Goal: Task Accomplishment & Management: Manage account settings

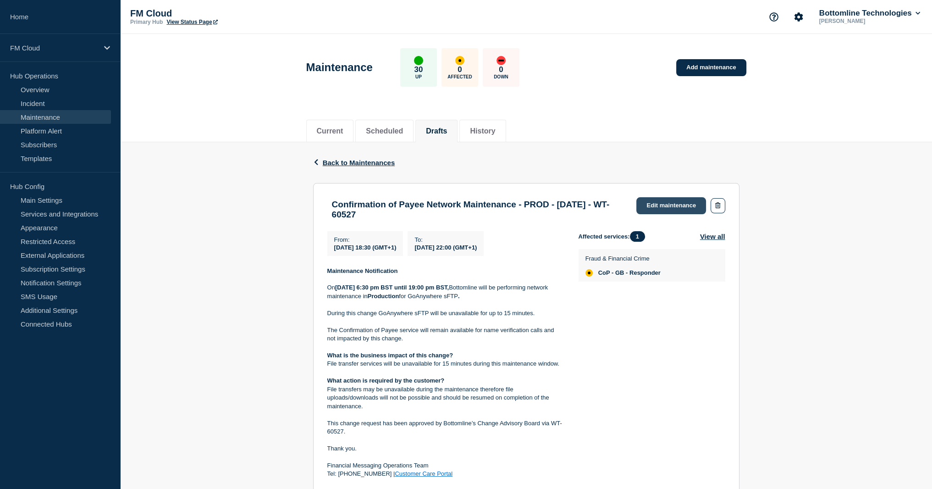
click at [681, 204] on link "Edit maintenance" at bounding box center [671, 205] width 70 height 17
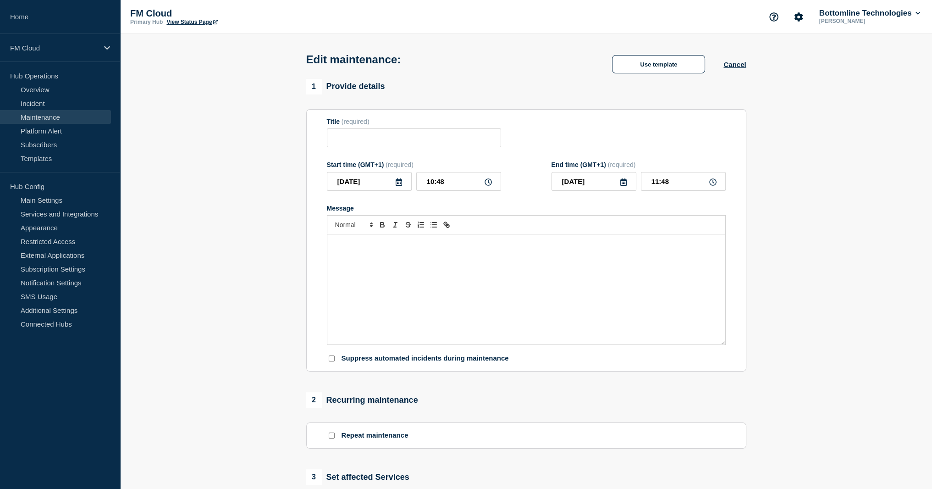
type input "Confirmation of Payee Network Maintenance - PROD - [DATE] - WT-60527"
type input "[DATE]"
type input "18:30"
type input "[DATE]"
type input "22:00"
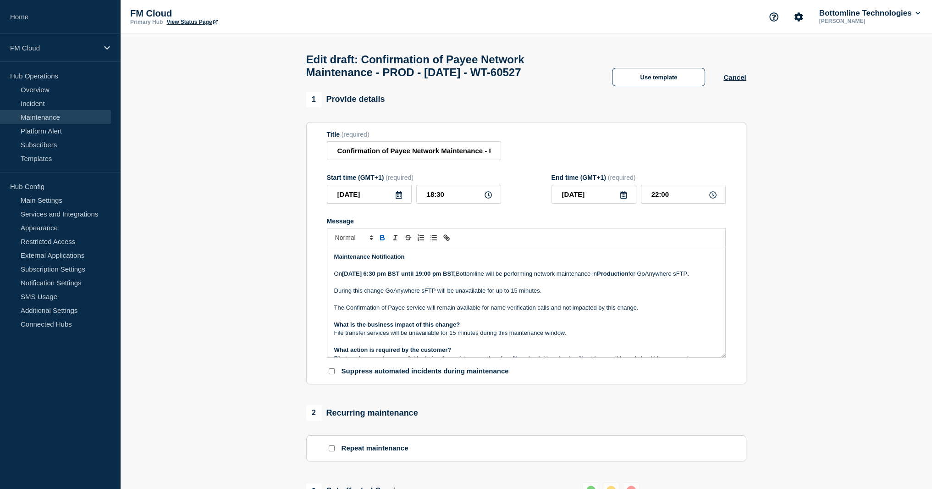
click at [396, 277] on strong "[DATE] 6:30 pm BST until 19:00 pm BST," at bounding box center [399, 273] width 114 height 7
click at [524, 278] on p "On [DATE] 6:30 pm BST until 19:00 pm BST, Bottomline will be performing network…" at bounding box center [526, 274] width 384 height 8
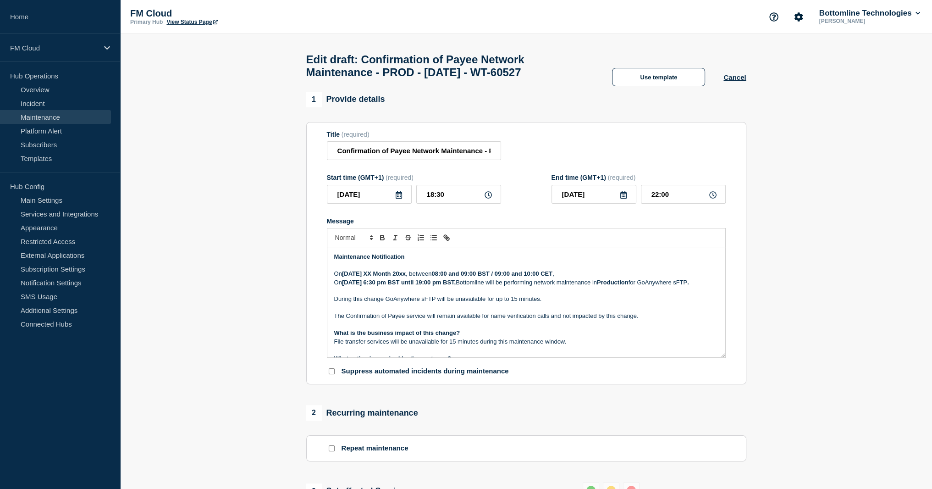
click at [359, 277] on strong "[DATE] XX Month 20xx" at bounding box center [374, 273] width 64 height 7
click at [378, 277] on strong "[DATE] XX Month 20xx" at bounding box center [374, 273] width 64 height 7
click at [376, 277] on strong "[DATE] XX Month 20xx" at bounding box center [374, 273] width 64 height 7
click at [450, 277] on strong "08:00 and 09:00 BST / 09:00 and 10:00 CET" at bounding box center [447, 273] width 121 height 7
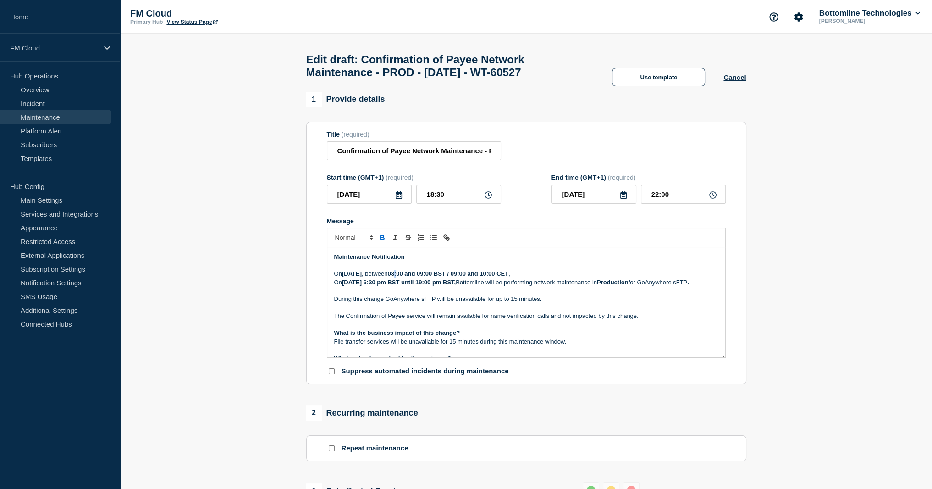
click at [450, 277] on strong "08:00 and 09:00 BST / 09:00 and 10:00 CET" at bounding box center [447, 273] width 121 height 7
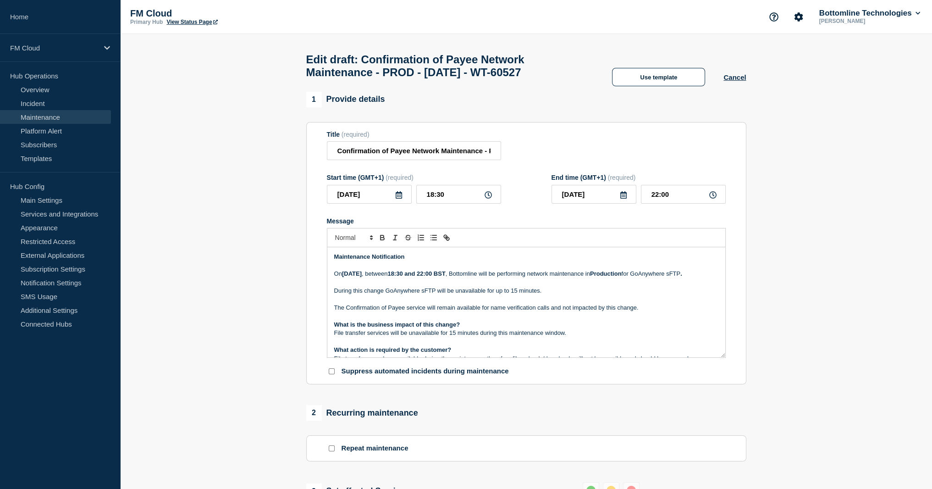
click at [566, 278] on p "[DATE][DATE] , between 18:30 and 22:00 BST , Bottomline will be performing netw…" at bounding box center [526, 274] width 384 height 8
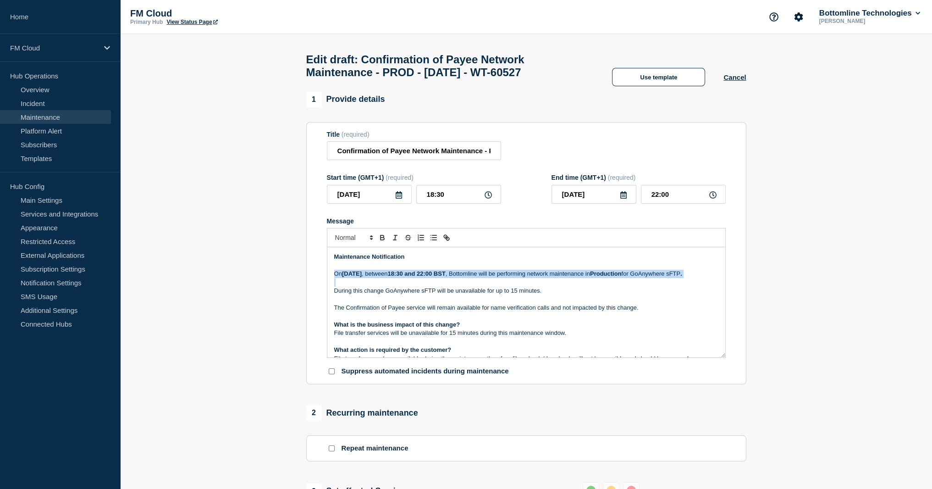
click at [566, 278] on p "[DATE][DATE] , between 18:30 and 22:00 BST , Bottomline will be performing netw…" at bounding box center [526, 274] width 384 height 8
click at [459, 287] on p "Message" at bounding box center [526, 282] width 384 height 8
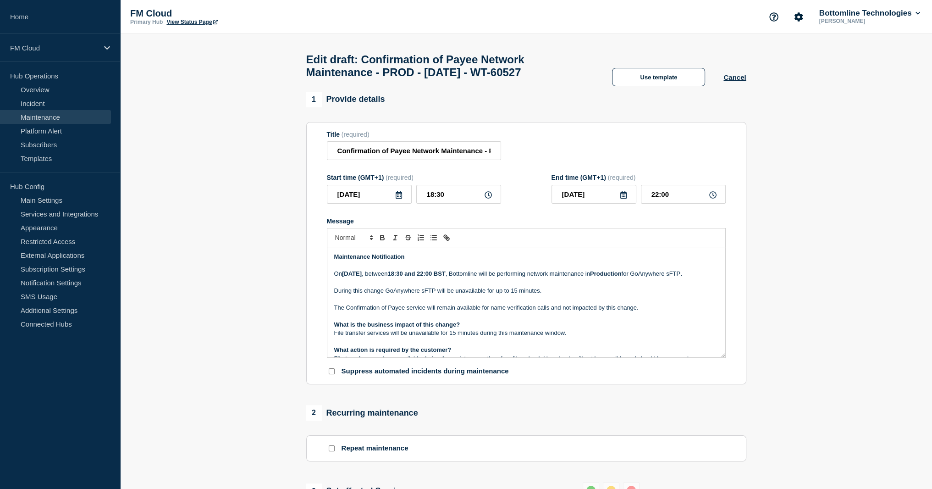
click at [438, 287] on p "Message" at bounding box center [526, 282] width 384 height 8
click at [449, 287] on p "Message" at bounding box center [526, 282] width 384 height 8
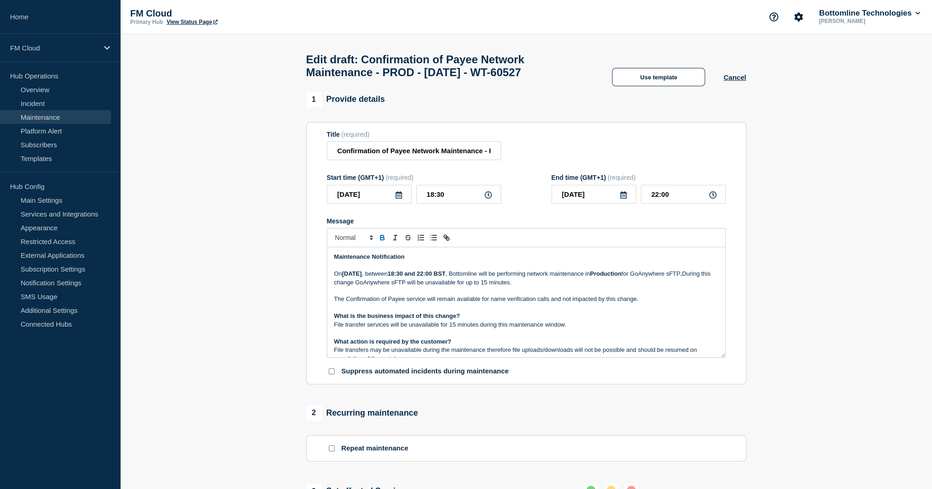
click at [466, 303] on p "The Confirmation of Payee service will remain available for name verification c…" at bounding box center [526, 299] width 384 height 8
click at [527, 303] on p "The Confirmation of Payee service will remain available for name verification c…" at bounding box center [526, 299] width 384 height 8
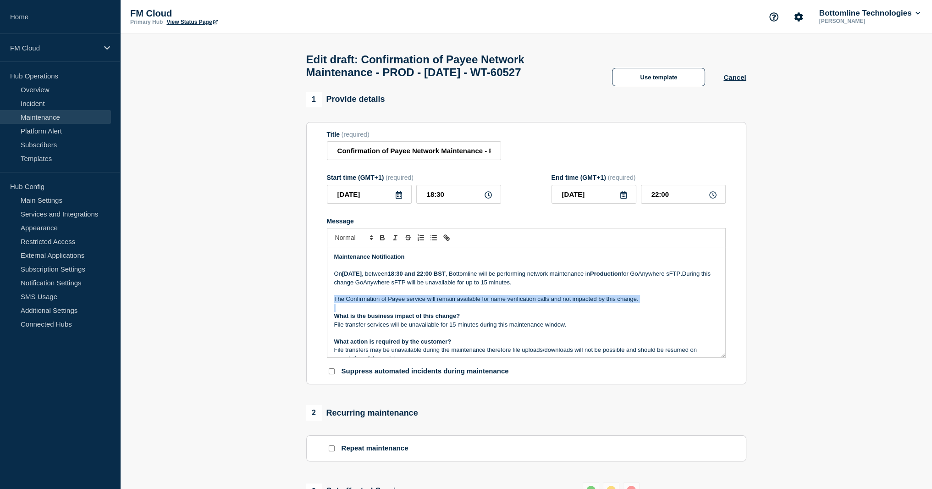
click at [527, 303] on p "The Confirmation of Payee service will remain available for name verification c…" at bounding box center [526, 299] width 384 height 8
click at [425, 156] on input "Confirmation of Payee Network Maintenance - PROD - [DATE] - WT-60527" at bounding box center [414, 150] width 174 height 19
click at [413, 155] on input "Confirmation of Payee Network Maintenance - PROD - [DATE] - WT-60527" at bounding box center [414, 150] width 174 height 19
type input "Confirmation of Payee - Network Maintenance - PROD - [DATE] - WT-60527"
click at [545, 294] on p "Message" at bounding box center [526, 291] width 384 height 8
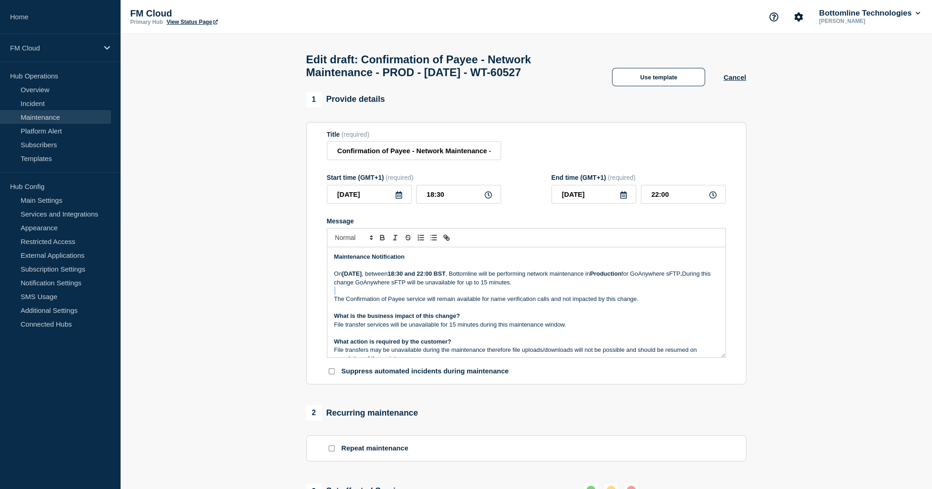
click at [545, 294] on p "Message" at bounding box center [526, 291] width 384 height 8
click at [542, 286] on p "[DATE][DATE] , between 18:30 and 22:00 BST , Bottomline will be performing netw…" at bounding box center [526, 278] width 384 height 17
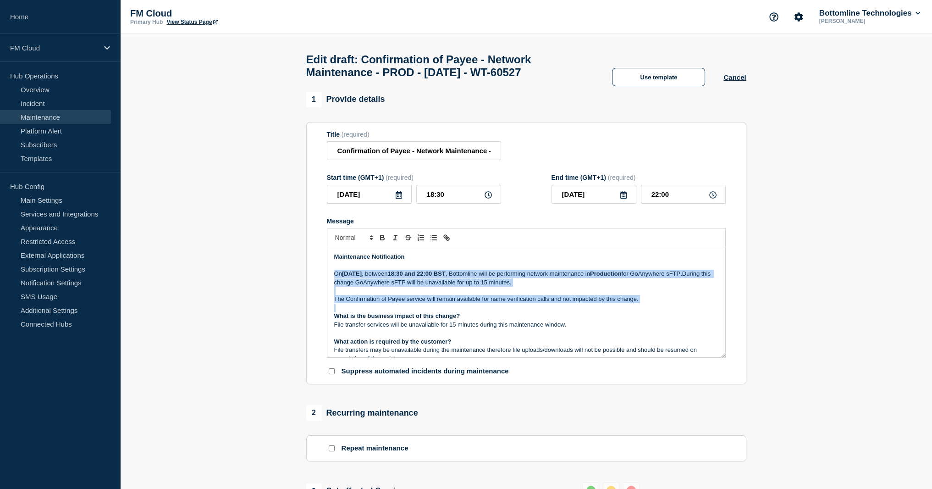
drag, startPoint x: 542, startPoint y: 286, endPoint x: 542, endPoint y: 302, distance: 16.5
click at [542, 302] on div "Maintenance Notification [DATE][DATE] , between 18:30 and 22:00 BST , Bottomlin…" at bounding box center [526, 302] width 398 height 110
click at [540, 303] on p "The Confirmation of Payee service will remain available for name verification c…" at bounding box center [526, 299] width 384 height 8
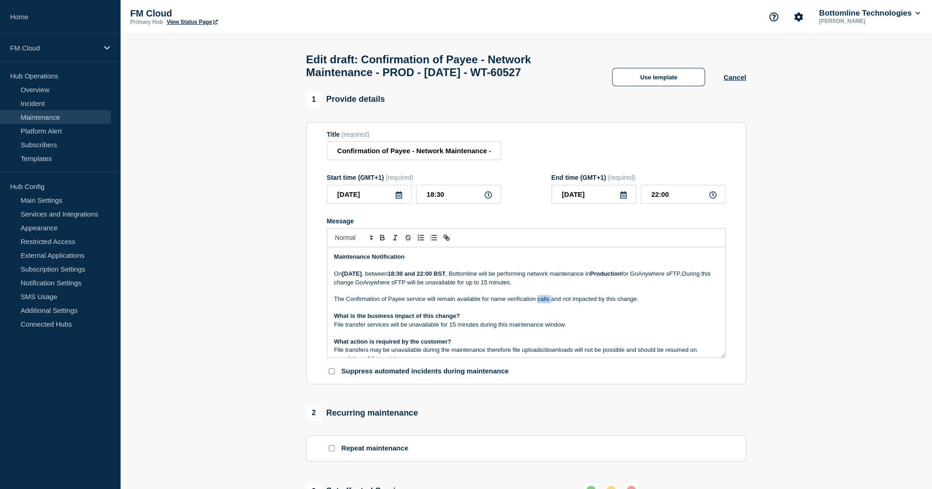
click at [540, 303] on p "The Confirmation of Payee service will remain available for name verification c…" at bounding box center [526, 299] width 384 height 8
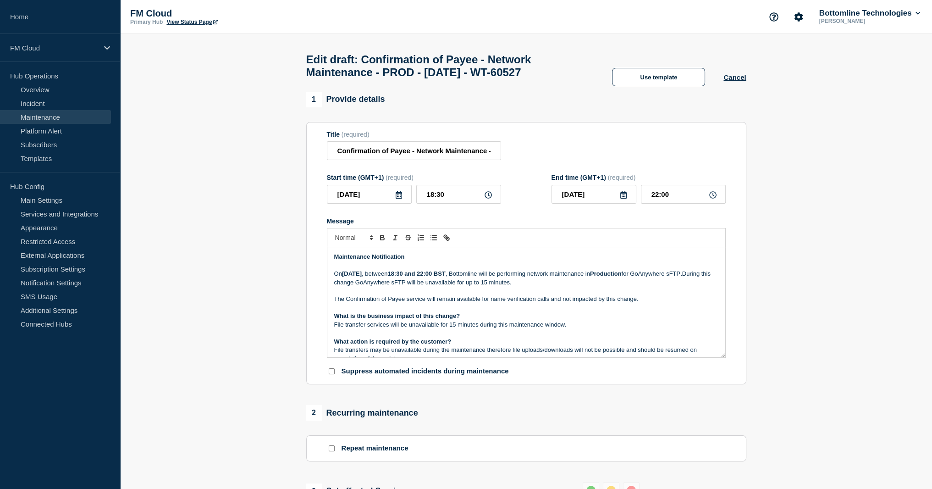
click at [377, 287] on p "[DATE][DATE] , between 18:30 and 22:00 BST , Bottomline will be performing netw…" at bounding box center [526, 278] width 384 height 17
click at [469, 312] on p "Message" at bounding box center [526, 308] width 384 height 8
click at [685, 281] on p "[DATE][DATE] , between 18:30 and 22:00 BST , Bottomline will be performing netw…" at bounding box center [526, 278] width 384 height 17
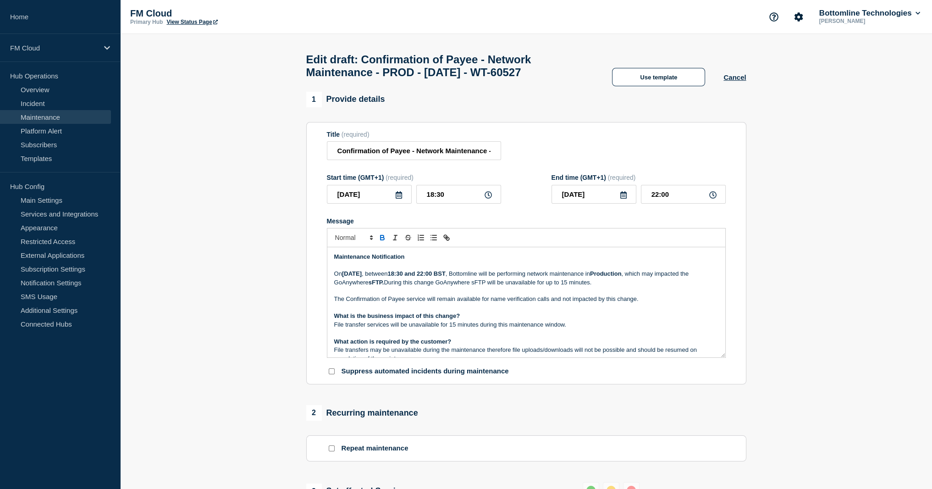
click at [707, 282] on p "[DATE][DATE] , between 18:30 and 22:00 BST , Bottomline will be performing netw…" at bounding box center [526, 278] width 384 height 17
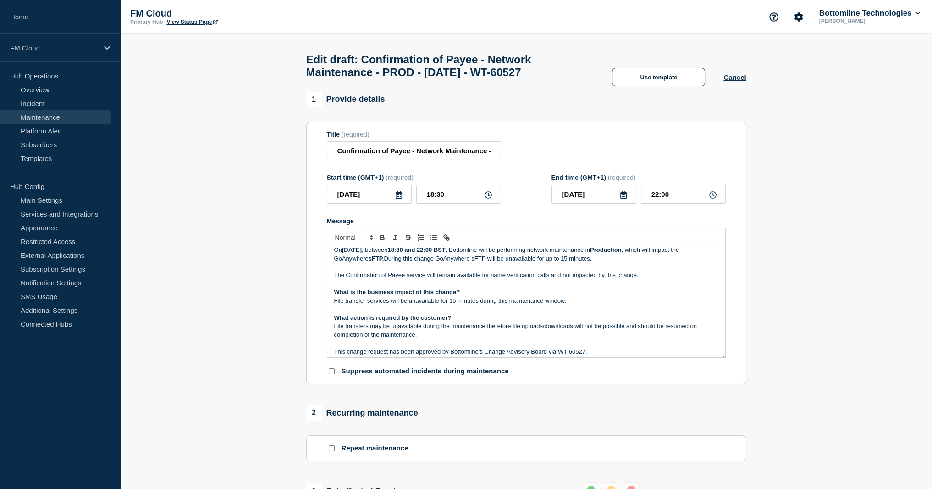
scroll to position [46, 0]
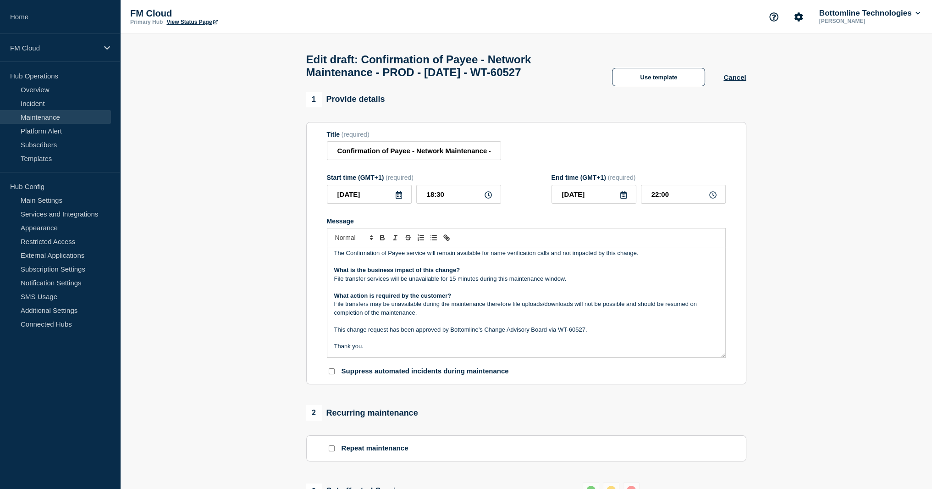
click at [453, 283] on p "File transfer services will be unavailable for 15 minutes during this maintenan…" at bounding box center [526, 279] width 384 height 8
click at [475, 283] on p "File transfer services will be unavailable for 15 minutes during this maintenan…" at bounding box center [526, 279] width 384 height 8
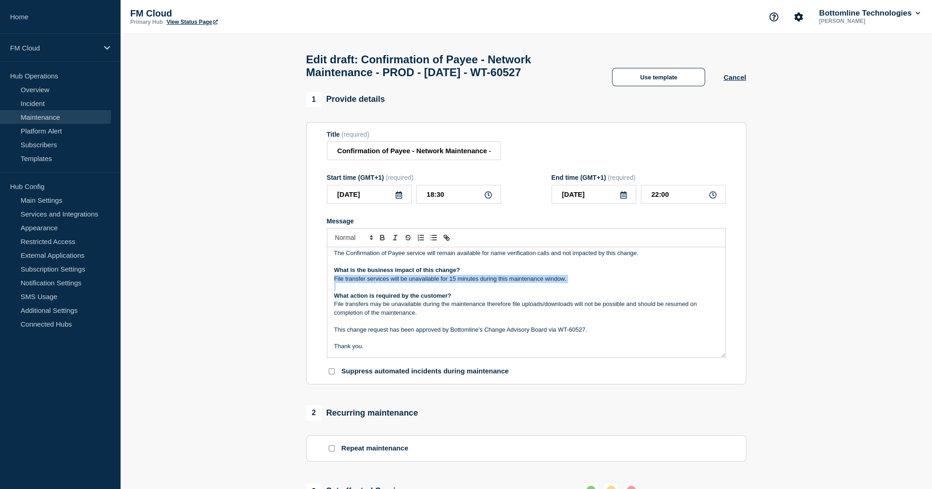
click at [475, 283] on p "File transfer services will be unavailable for 15 minutes during this maintenan…" at bounding box center [526, 279] width 384 height 8
click at [472, 311] on p "File transfers may be unavailable during the maintenance therefore file uploads…" at bounding box center [526, 308] width 384 height 17
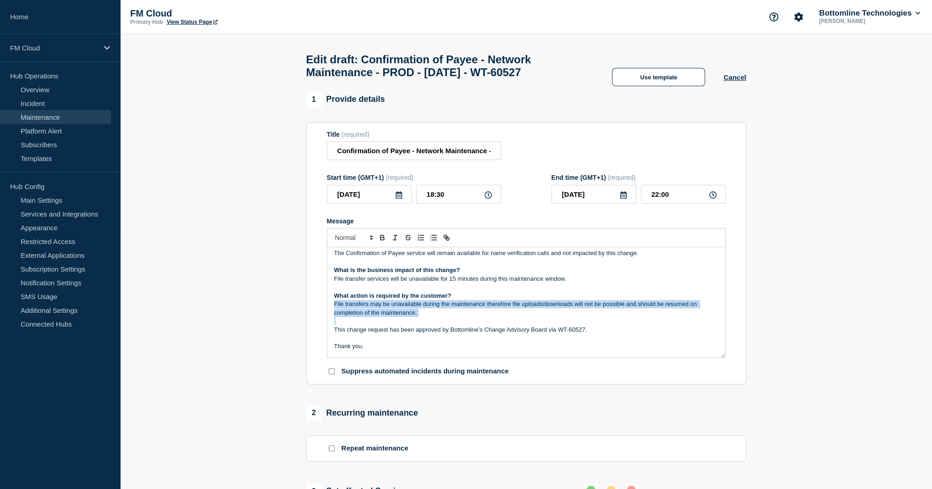
click at [472, 311] on p "File transfers may be unavailable during the maintenance therefore file uploads…" at bounding box center [526, 308] width 384 height 17
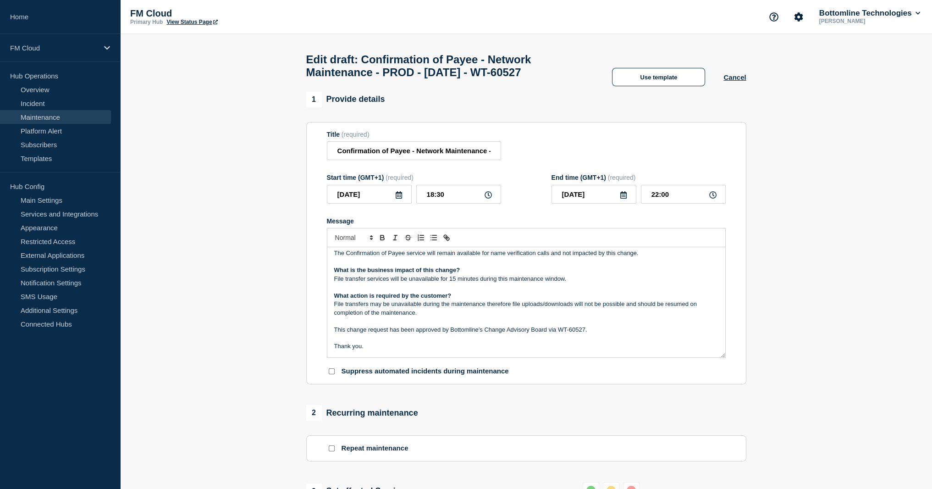
click at [472, 311] on p "File transfers may be unavailable during the maintenance therefore file uploads…" at bounding box center [526, 308] width 384 height 17
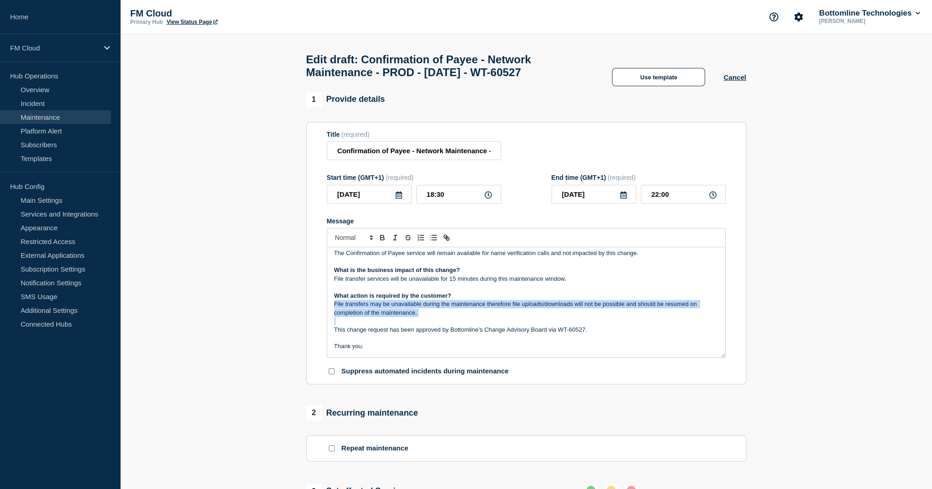
click at [472, 311] on p "File transfers may be unavailable during the maintenance therefore file uploads…" at bounding box center [526, 308] width 384 height 17
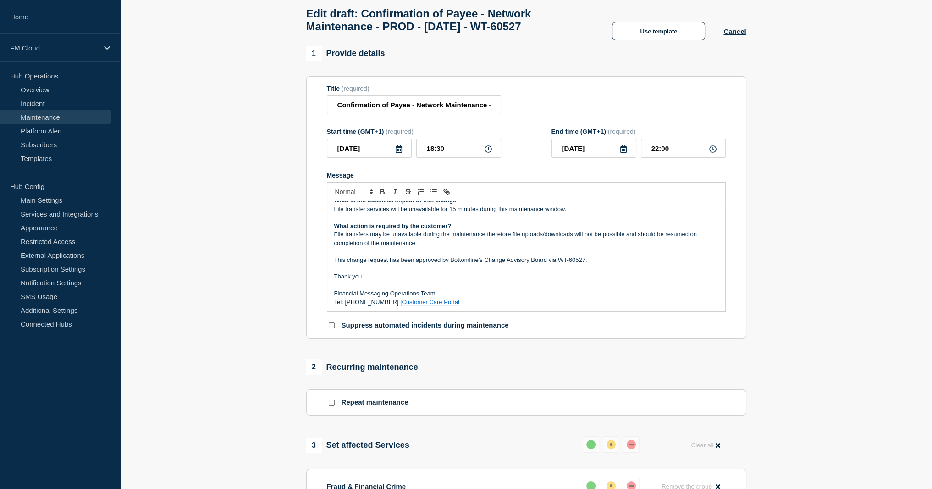
click at [423, 296] on p "Financial Messaging Operations Team" at bounding box center [526, 293] width 384 height 8
click at [424, 289] on p "Message" at bounding box center [526, 285] width 384 height 8
click at [348, 281] on p "Thank you." at bounding box center [526, 276] width 384 height 8
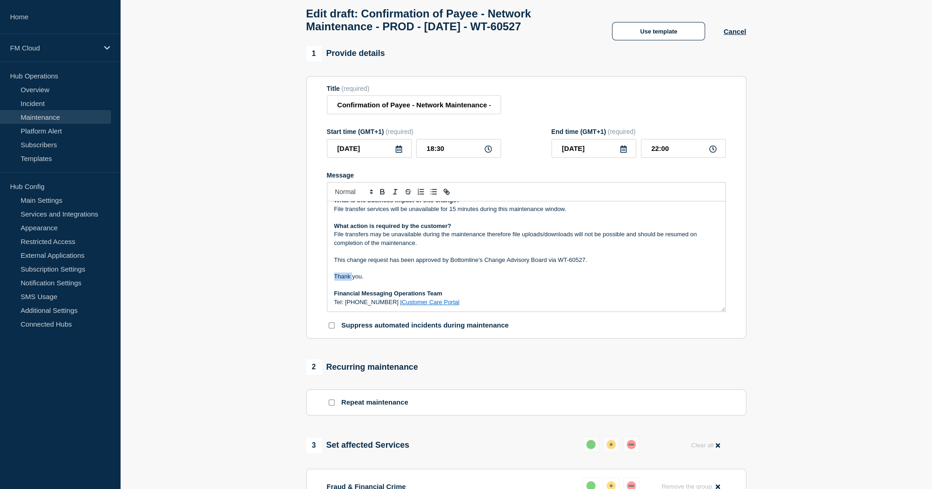
click at [348, 281] on p "Thank you." at bounding box center [526, 276] width 384 height 8
drag, startPoint x: 348, startPoint y: 281, endPoint x: 462, endPoint y: 320, distance: 120.5
click at [462, 320] on form "Title (required) Confirmation of Payee - Network Maintenance - PROD - [DATE] - …" at bounding box center [526, 207] width 399 height 245
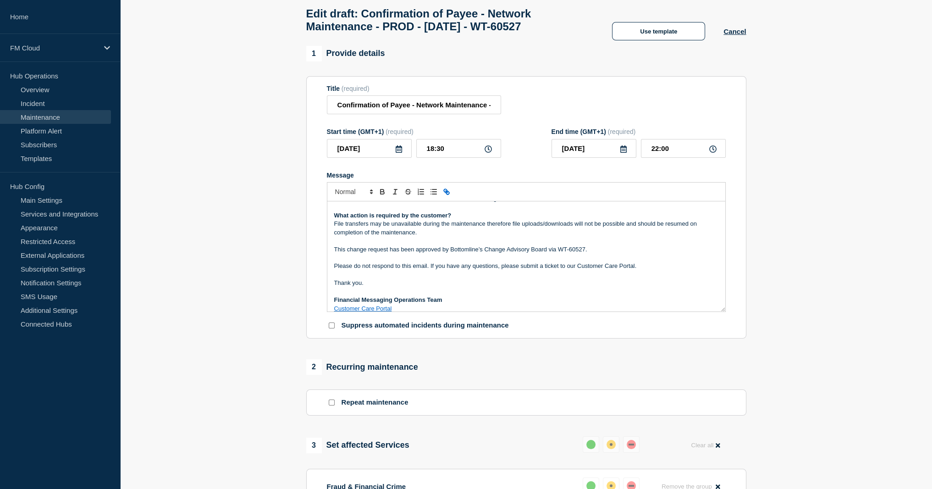
click at [371, 245] on p "Message" at bounding box center [526, 241] width 384 height 8
click at [437, 237] on p "File transfers may be unavailable during the maintenance therefore file uploads…" at bounding box center [526, 228] width 384 height 17
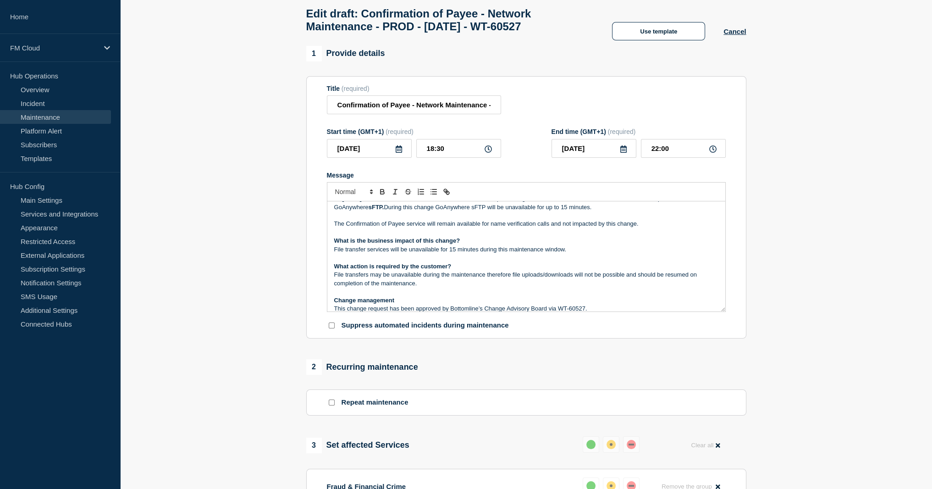
scroll to position [46, 0]
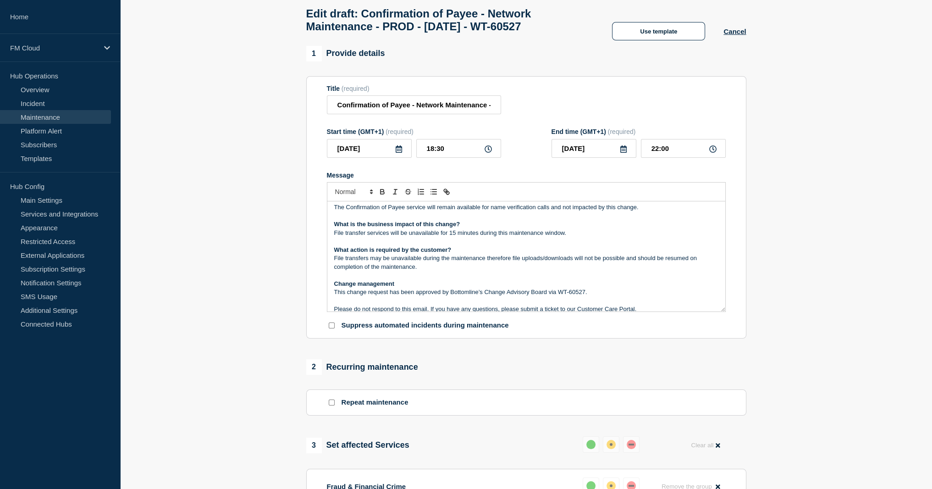
click at [383, 227] on strong "What is the business impact of this change?" at bounding box center [397, 224] width 126 height 7
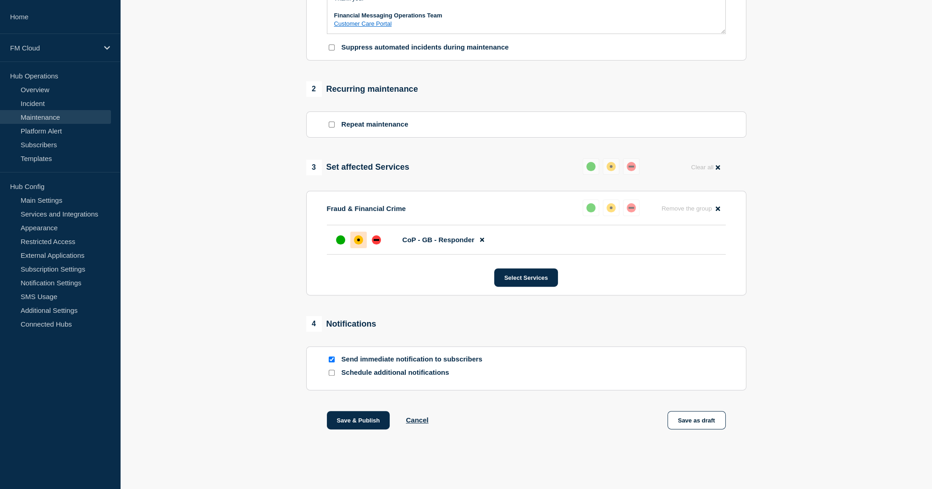
scroll to position [331, 0]
click at [353, 424] on button "Save & Publish" at bounding box center [358, 420] width 63 height 18
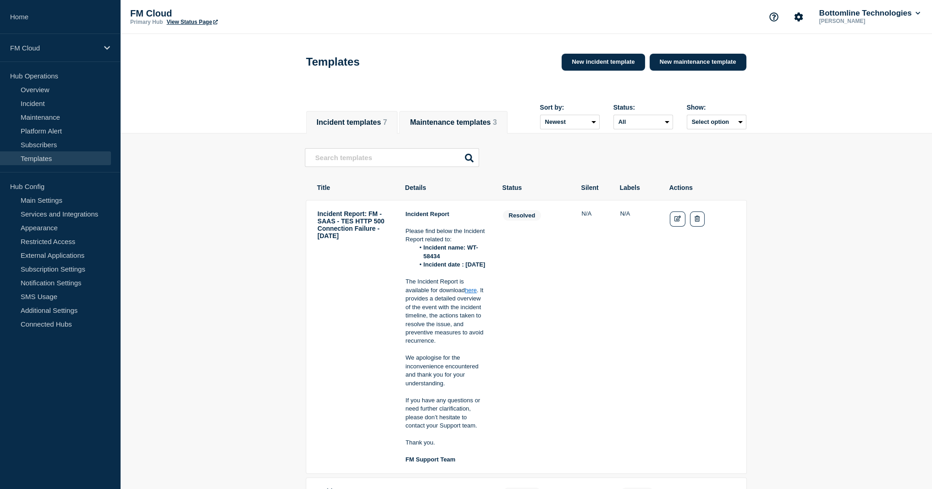
click at [463, 120] on button "Maintenance templates 3" at bounding box center [453, 122] width 87 height 8
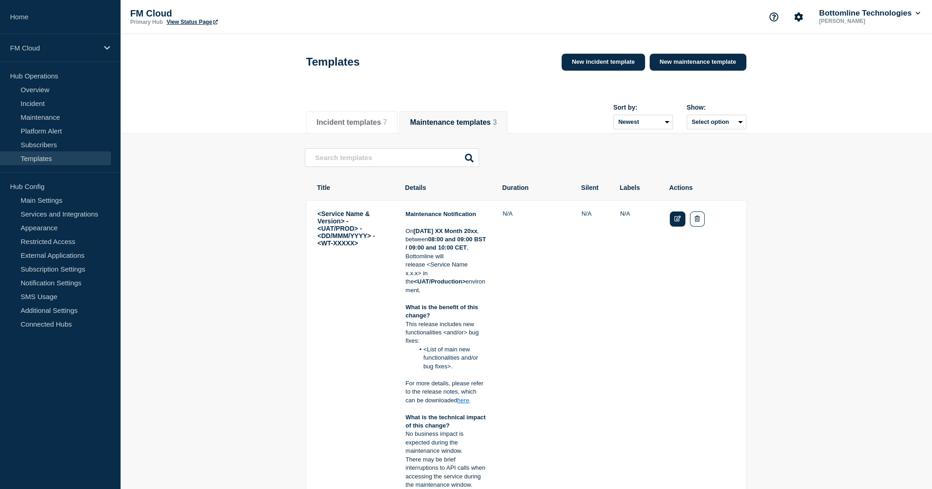
click at [680, 221] on icon "Edit" at bounding box center [677, 218] width 7 height 6
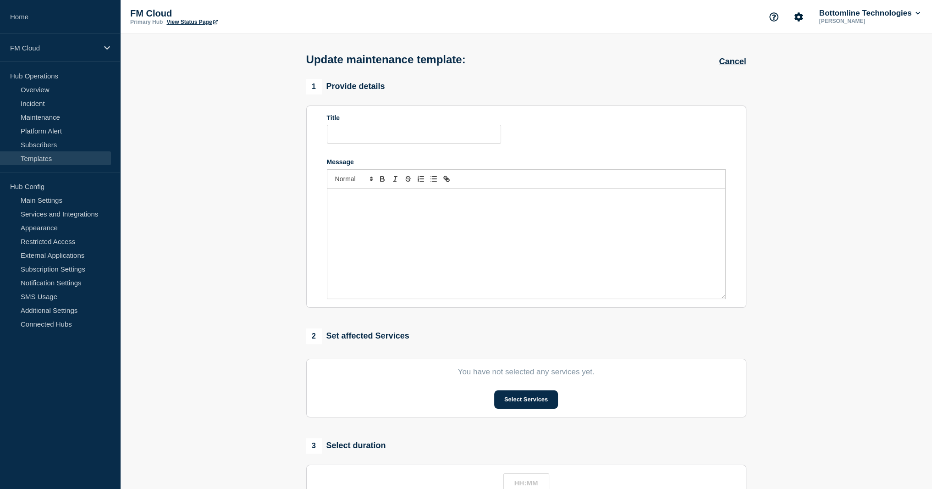
type input "<Service Name & Version> - <UAT/PROD> - <DD/MMM/YYYY> - <WT-XXXXX>"
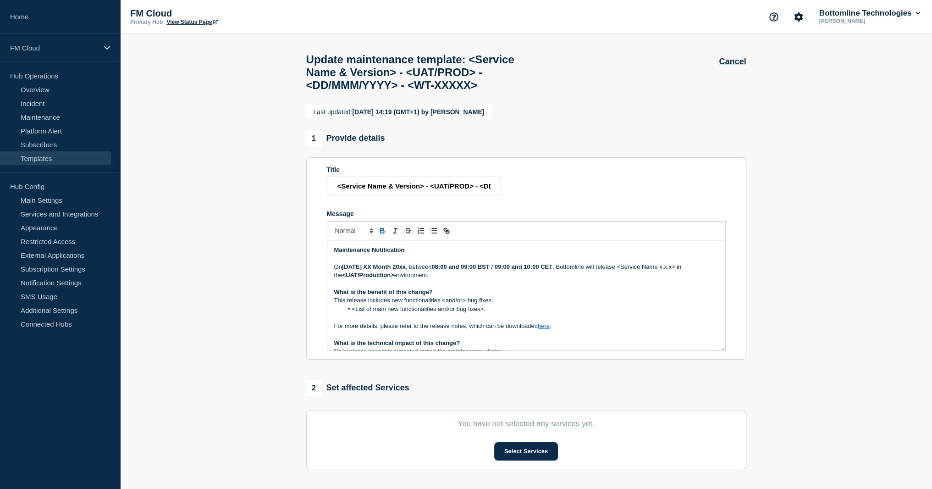
click at [406, 270] on strong "[DATE] XX Month 20xx" at bounding box center [374, 266] width 64 height 7
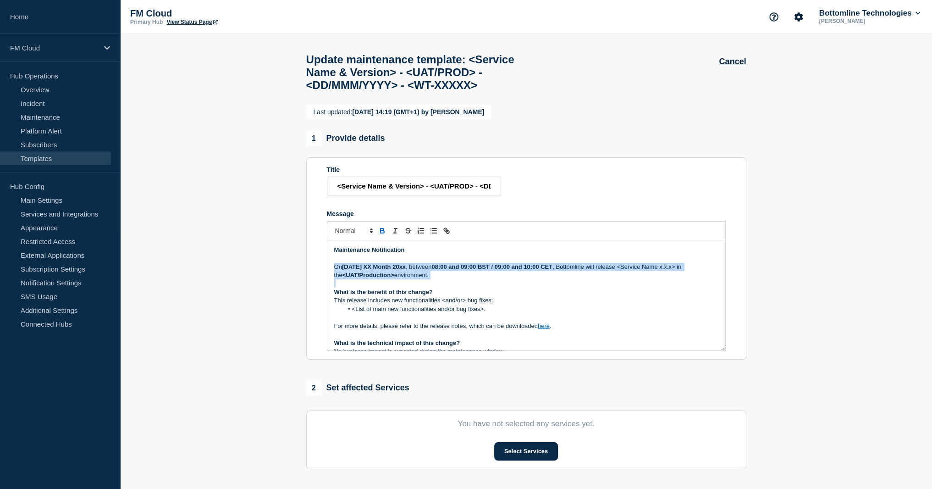
click at [406, 270] on strong "[DATE] XX Month 20xx" at bounding box center [374, 266] width 64 height 7
click at [533, 280] on p "On Tuesday XX Month 20xx , between 08:00 and 09:00 BST / 09:00 and 10:00 CET , …" at bounding box center [526, 271] width 384 height 17
click at [569, 280] on p "On Tuesday XX Month 20xx , between 08:00 and 09:00 BST / 09:00 and 10:00 CET , …" at bounding box center [526, 271] width 384 height 17
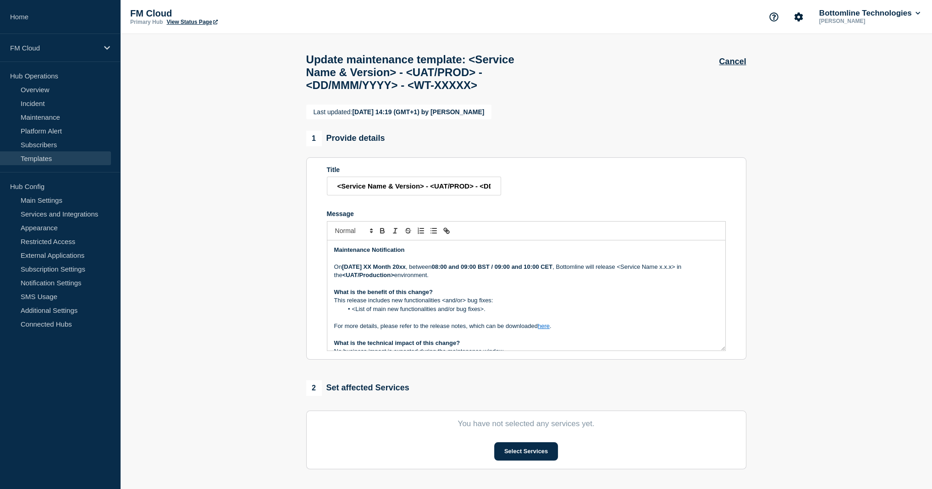
click at [564, 280] on p "On Tuesday XX Month 20xx , between 08:00 and 09:00 BST / 09:00 and 10:00 CET , …" at bounding box center [526, 271] width 384 height 17
copy p "On Tuesday XX Month 20xx , between 08:00 and 09:00 BST / 09:00 and 10:00 CET ,"
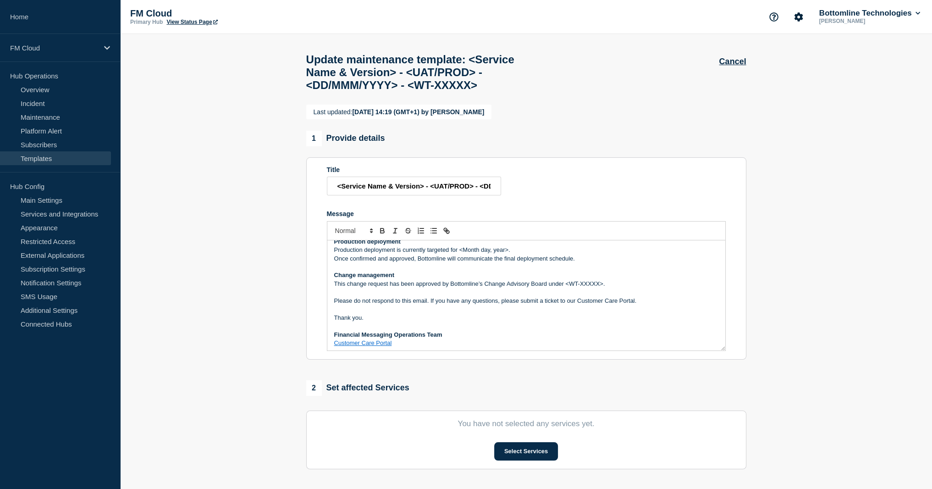
scroll to position [197, 0]
click at [414, 303] on p "Please do not respond to this email. If you have any questions, please submit a…" at bounding box center [526, 298] width 384 height 8
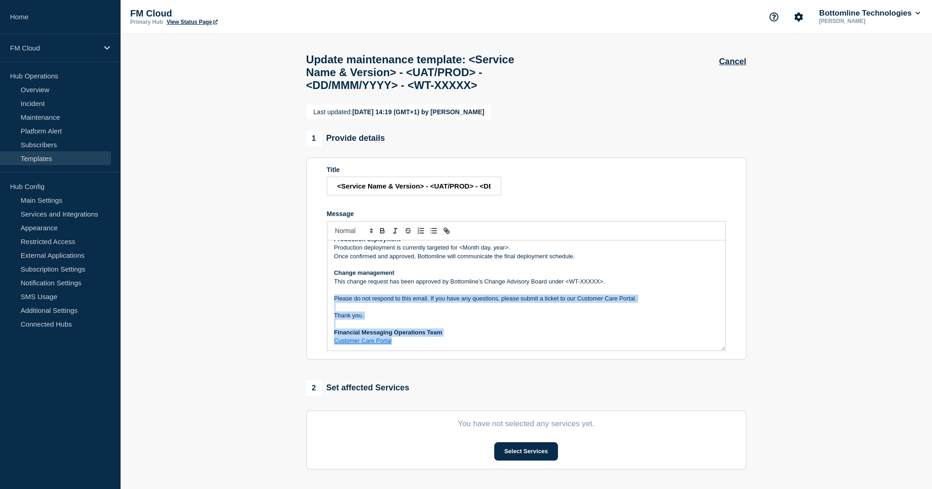
drag, startPoint x: 414, startPoint y: 322, endPoint x: 423, endPoint y: 364, distance: 42.1
click at [423, 350] on div "Maintenance Notification On Tuesday XX Month 20xx , between 08:00 and 09:00 BST…" at bounding box center [526, 295] width 398 height 110
copy div "Please do not respond to this email. If you have any questions, please submit a…"
click at [363, 276] on strong "Change management" at bounding box center [364, 272] width 60 height 7
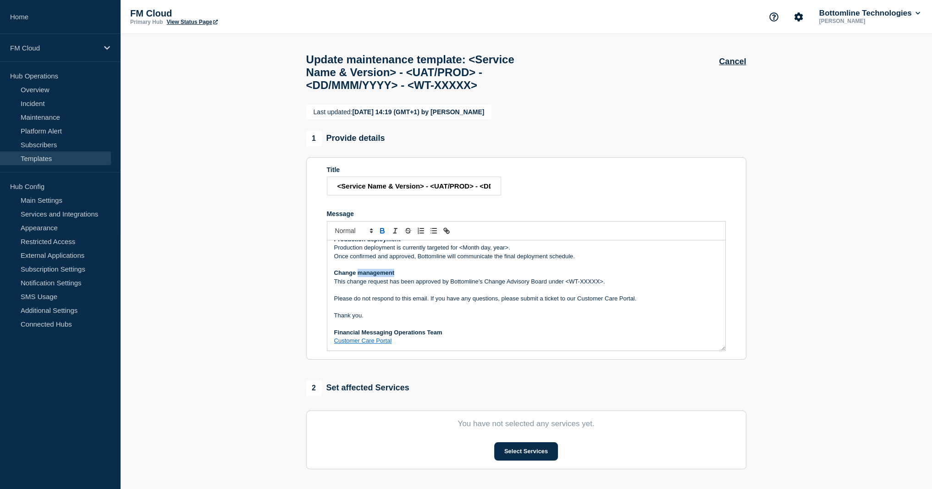
click at [363, 276] on strong "Change management" at bounding box center [364, 272] width 60 height 7
copy strong "Change management"
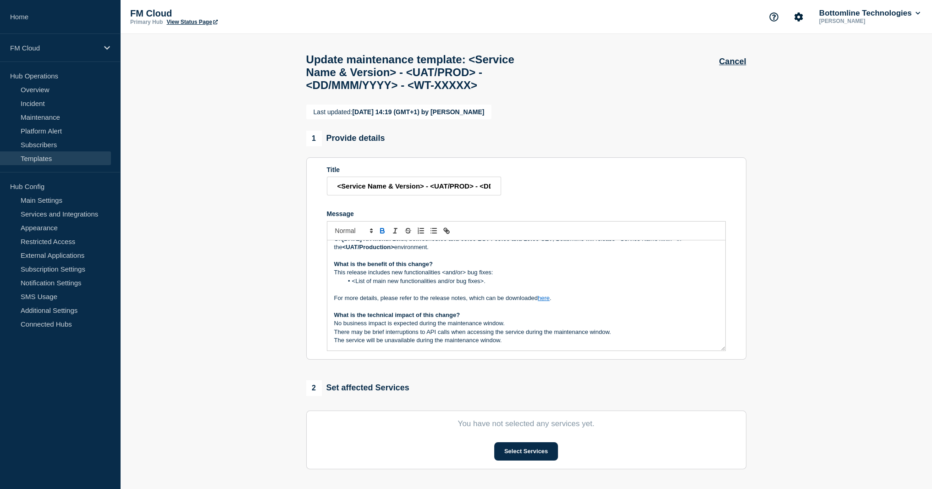
scroll to position [13, 0]
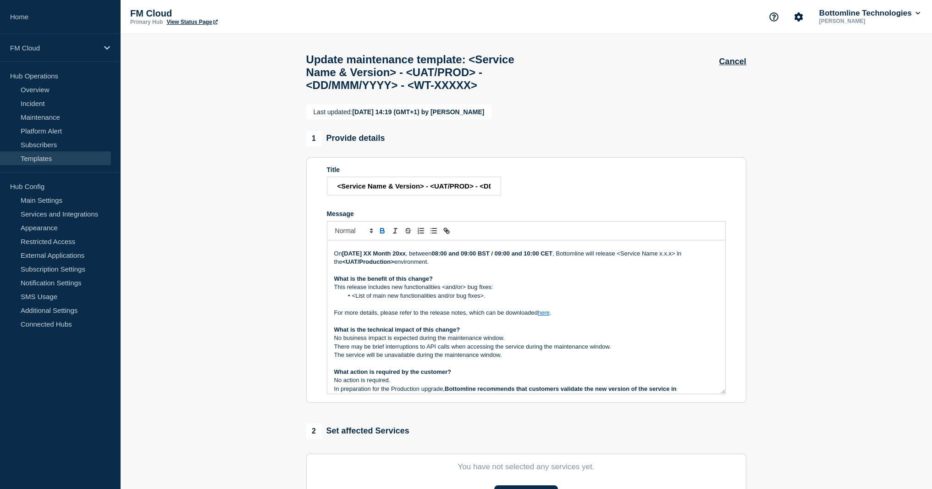
drag, startPoint x: 724, startPoint y: 371, endPoint x: 723, endPoint y: 414, distance: 43.6
click at [723, 393] on div "Maintenance Notification On Tuesday XX Month 20xx , between 08:00 and 09:00 BST…" at bounding box center [526, 316] width 398 height 153
